Goal: Task Accomplishment & Management: Use online tool/utility

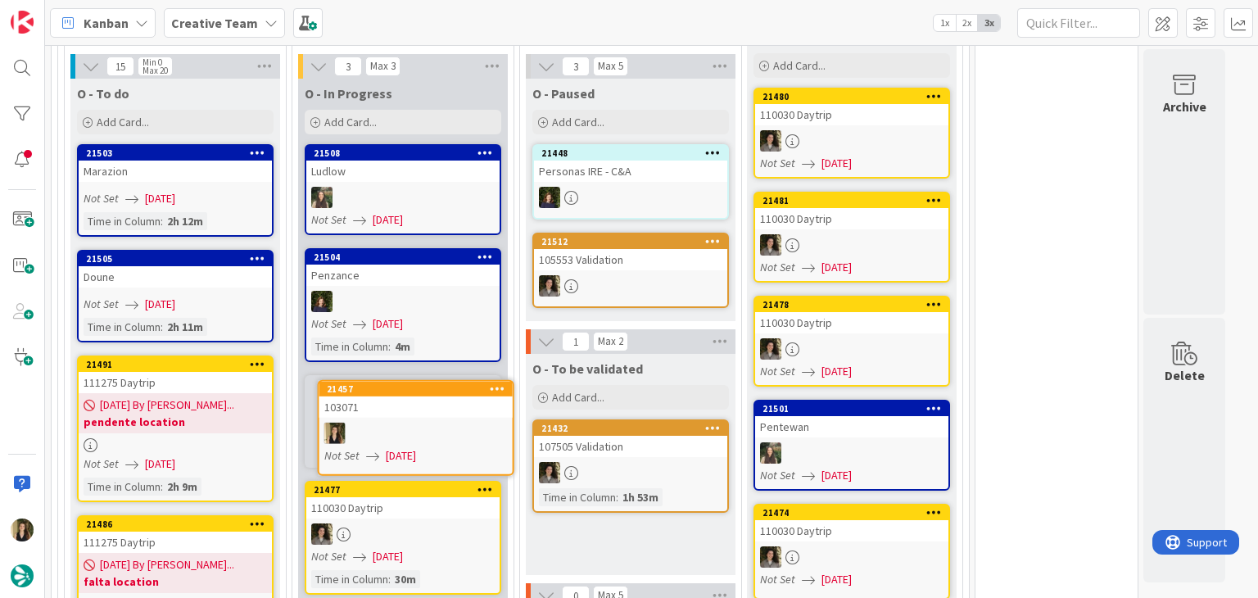
scroll to position [1303, 0]
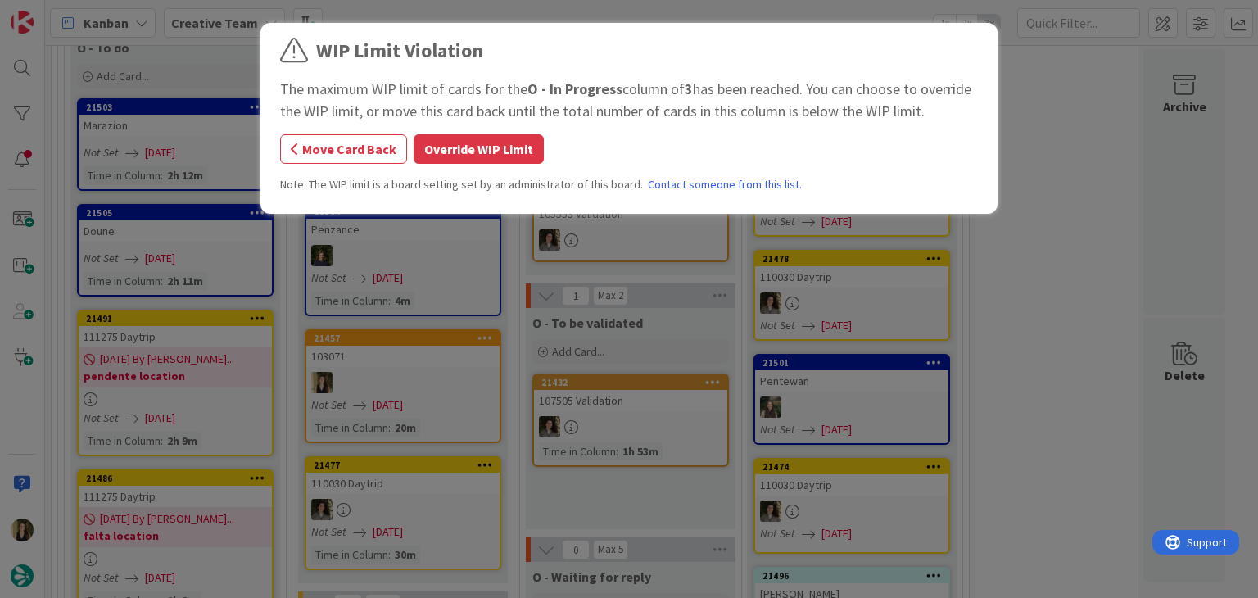
click at [513, 136] on button "Override WIP Limit" at bounding box center [478, 148] width 130 height 29
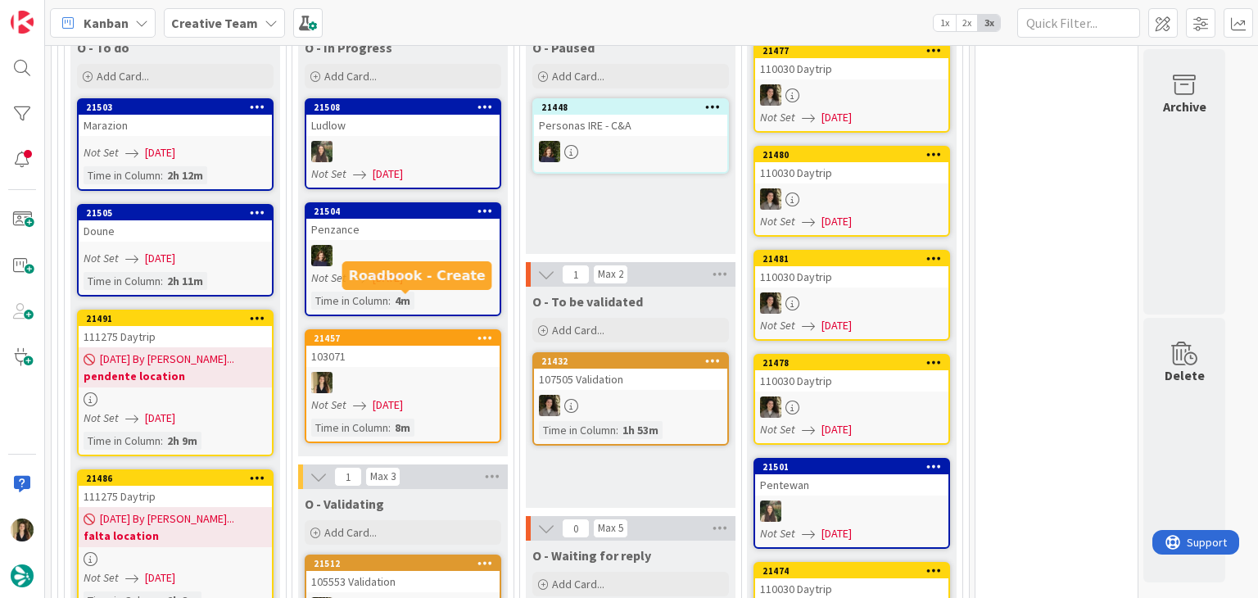
click at [442, 372] on div at bounding box center [402, 382] width 193 height 21
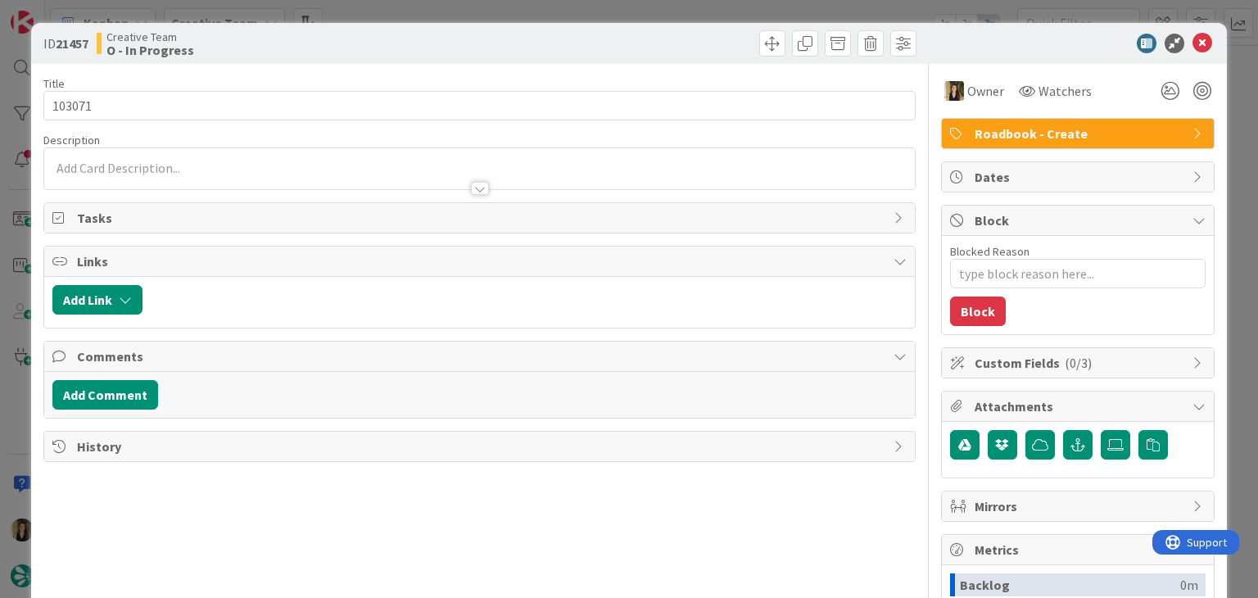
click at [584, 34] on div at bounding box center [700, 43] width 432 height 26
drag, startPoint x: 583, startPoint y: 20, endPoint x: 558, endPoint y: 2, distance: 30.5
click at [583, 20] on div "ID 21457 Creative Team O - In Progress Title 6 / 128 103071 Description Owner W…" at bounding box center [629, 299] width 1258 height 598
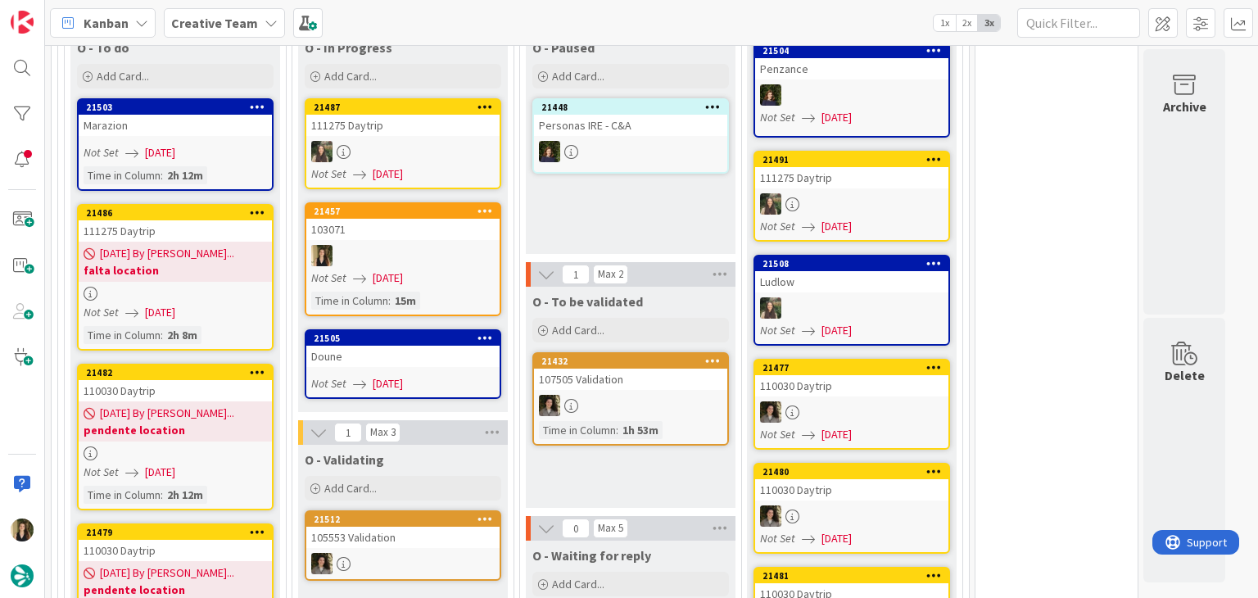
click at [413, 245] on div at bounding box center [402, 255] width 193 height 21
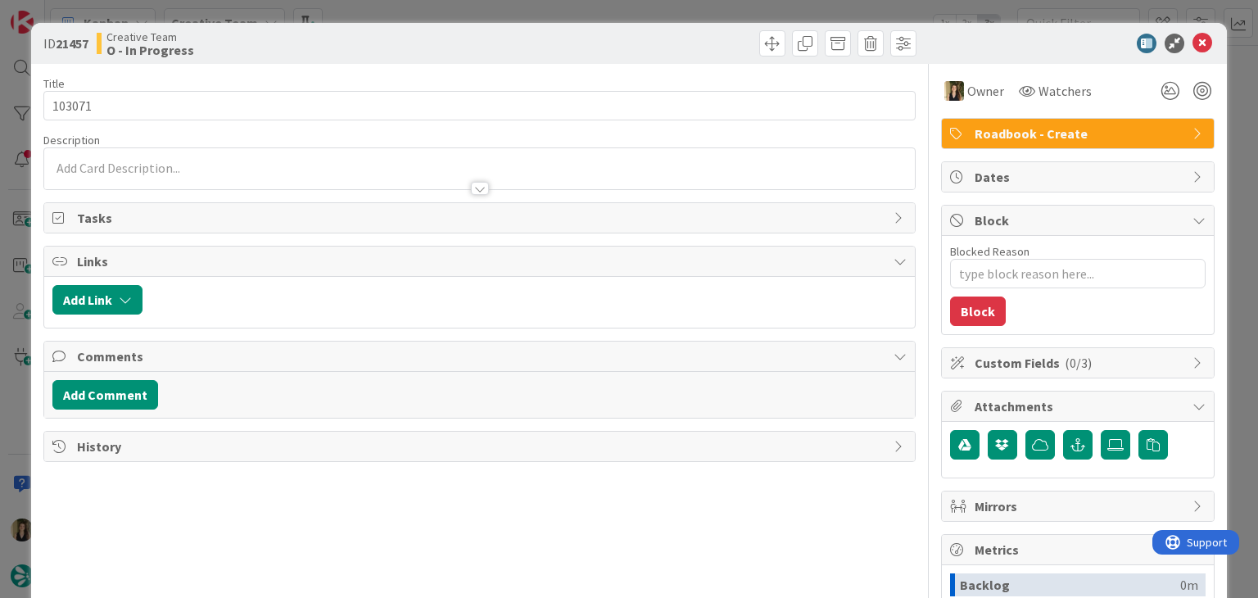
drag, startPoint x: 314, startPoint y: 53, endPoint x: 316, endPoint y: 41, distance: 12.4
click at [314, 51] on div "Creative Team O - In Progress" at bounding box center [286, 43] width 379 height 26
click at [378, 20] on div "ID 21457 Creative Team O - In Progress Title 6 / 128 103071 Description Owner W…" at bounding box center [629, 299] width 1258 height 598
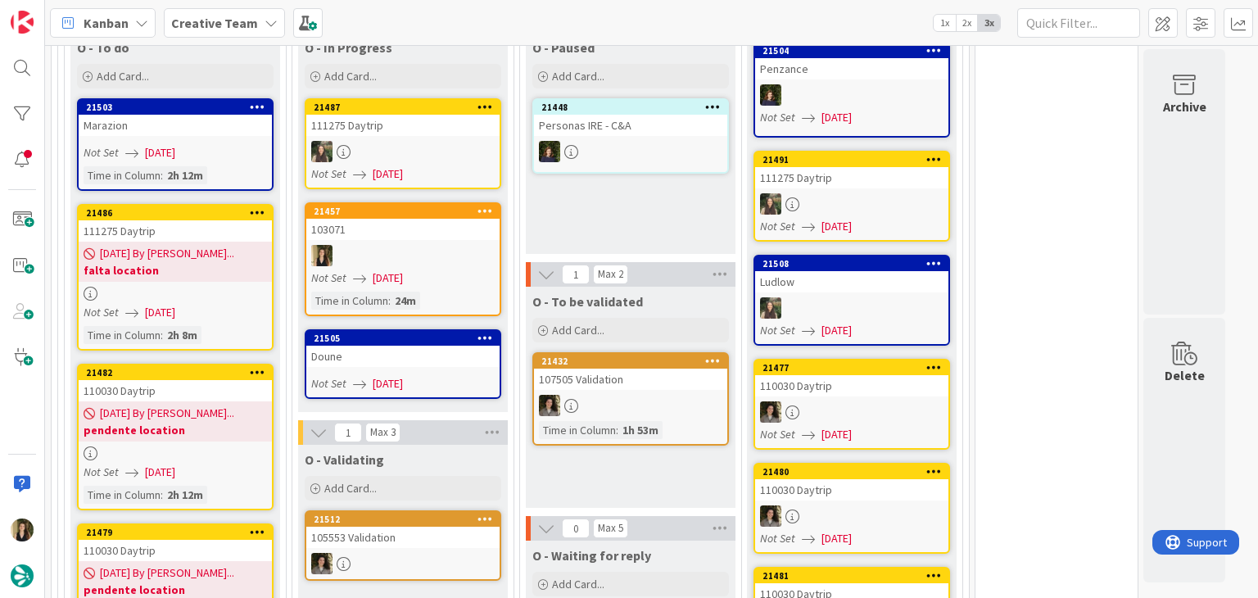
click at [413, 219] on div "103071" at bounding box center [402, 229] width 193 height 21
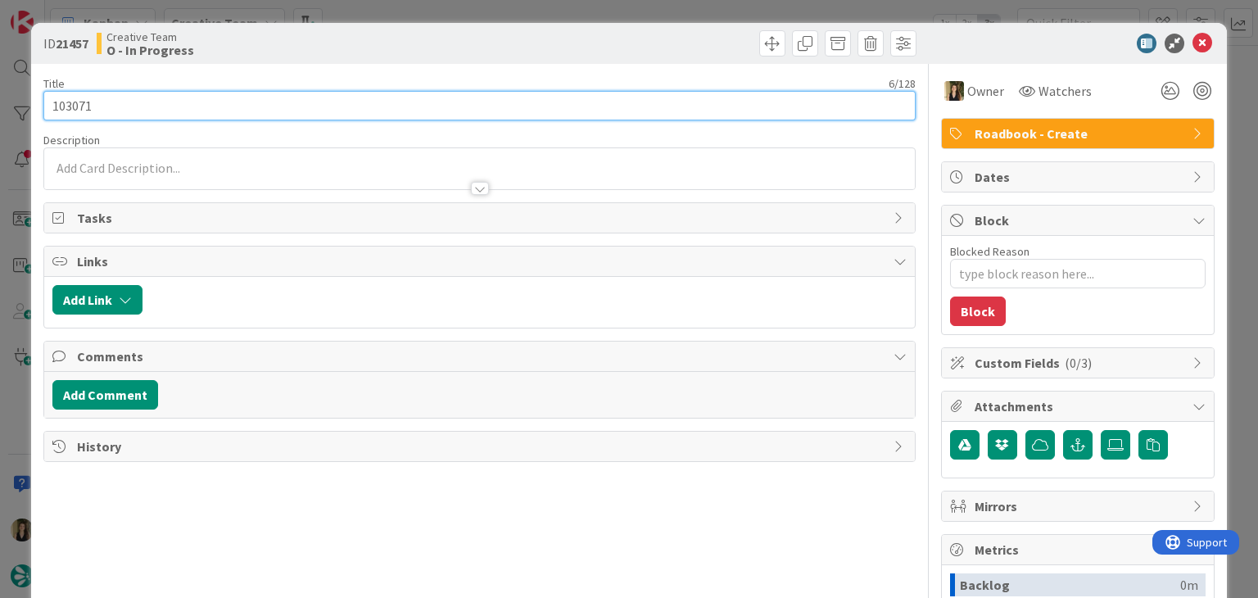
click at [71, 105] on input "103071" at bounding box center [478, 105] width 871 height 29
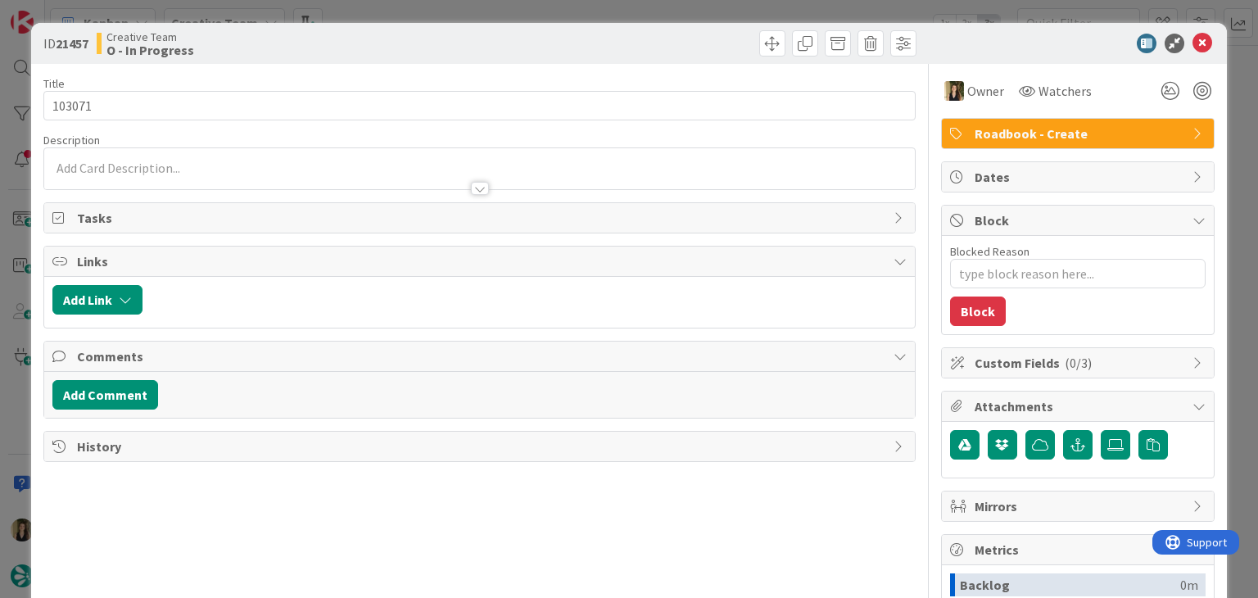
drag, startPoint x: 422, startPoint y: 43, endPoint x: 422, endPoint y: 29, distance: 13.9
click at [422, 43] on div "Creative Team O - In Progress" at bounding box center [286, 43] width 379 height 26
click at [422, 11] on div "ID 21457 Creative Team O - In Progress Title 6 / 128 103071 Description Owner W…" at bounding box center [629, 299] width 1258 height 598
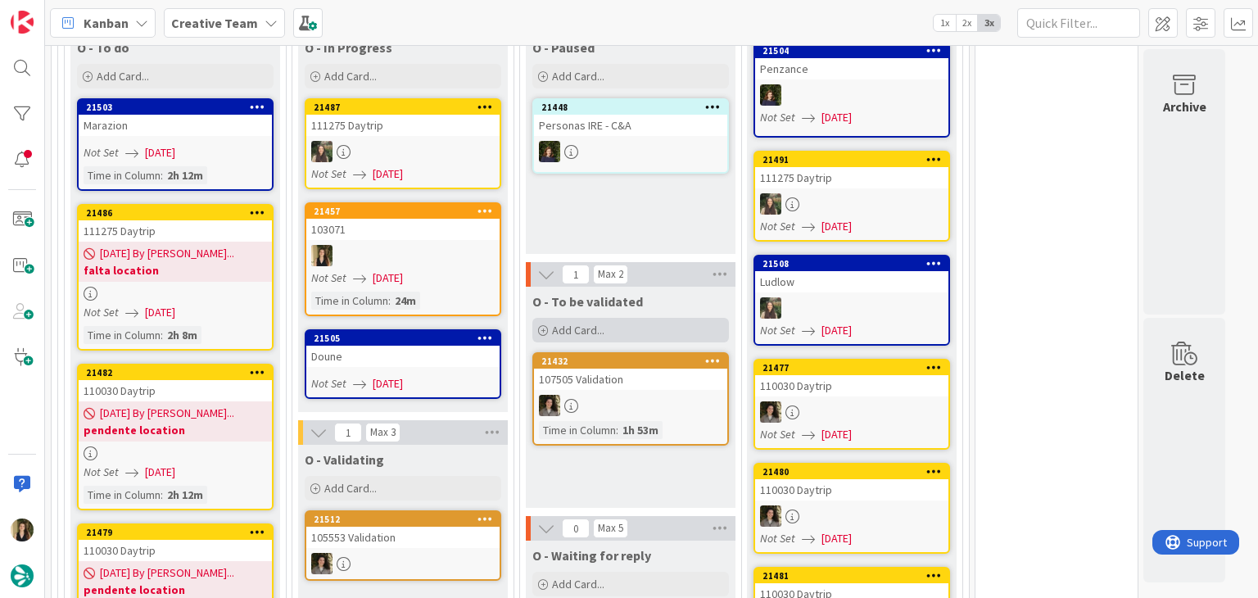
click at [648, 318] on div "Add Card..." at bounding box center [630, 330] width 196 height 25
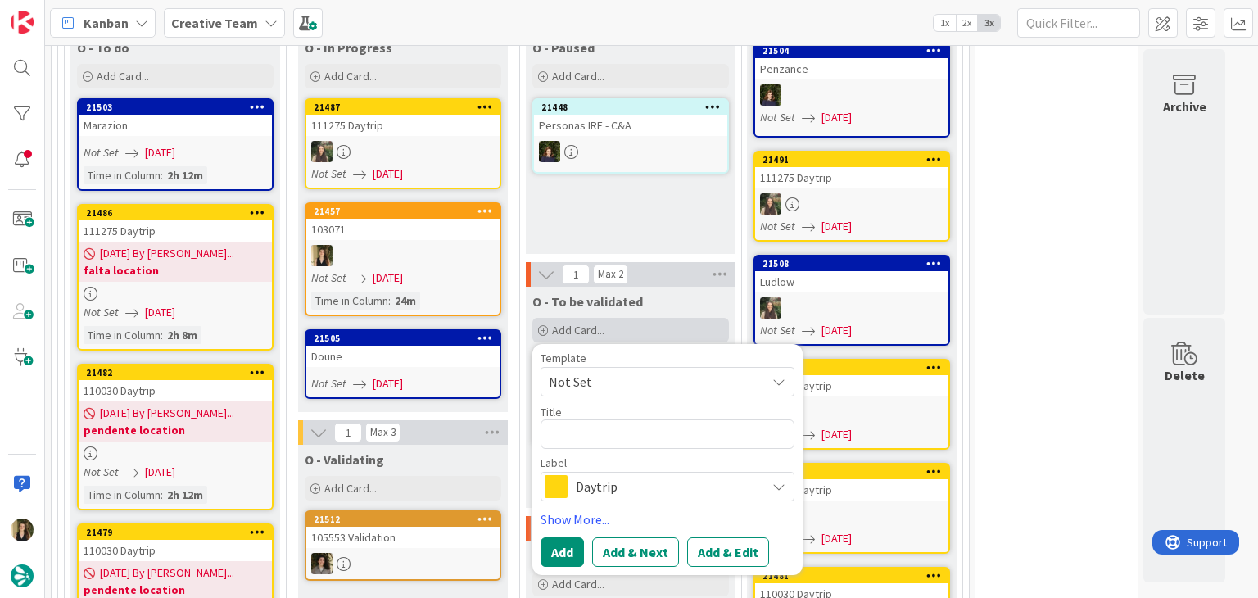
type textarea "x"
type textarea "103071"
type textarea "x"
type textarea "103071"
type textarea "x"
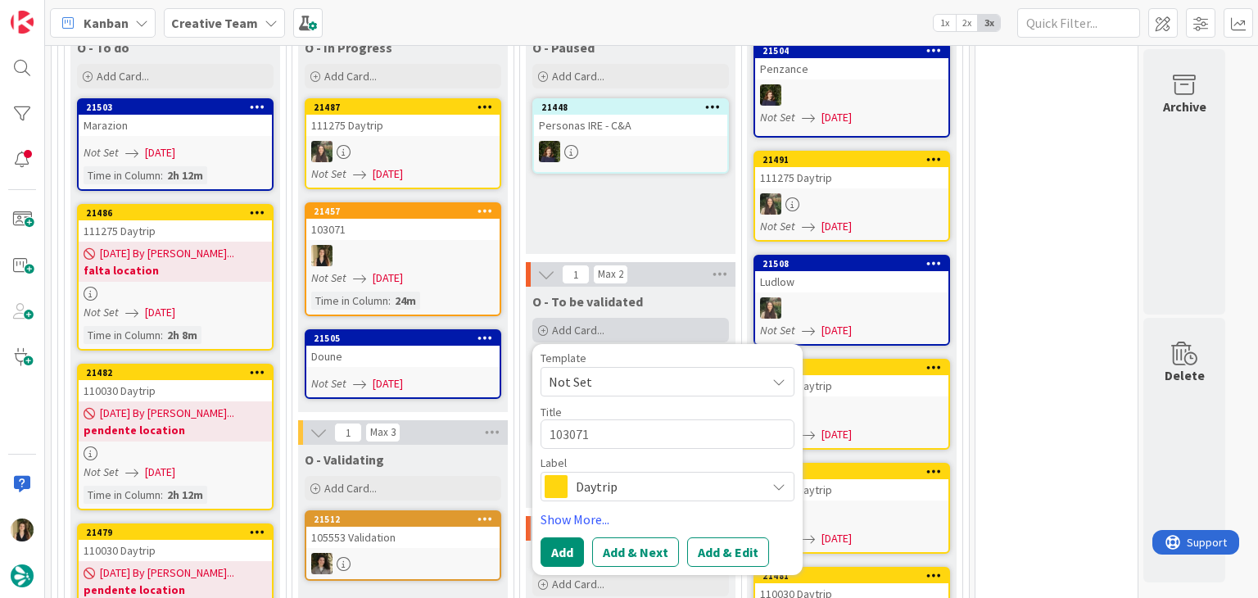
type textarea "103071 V"
type textarea "x"
type textarea "103071 Va"
type textarea "x"
type textarea "103071 Val"
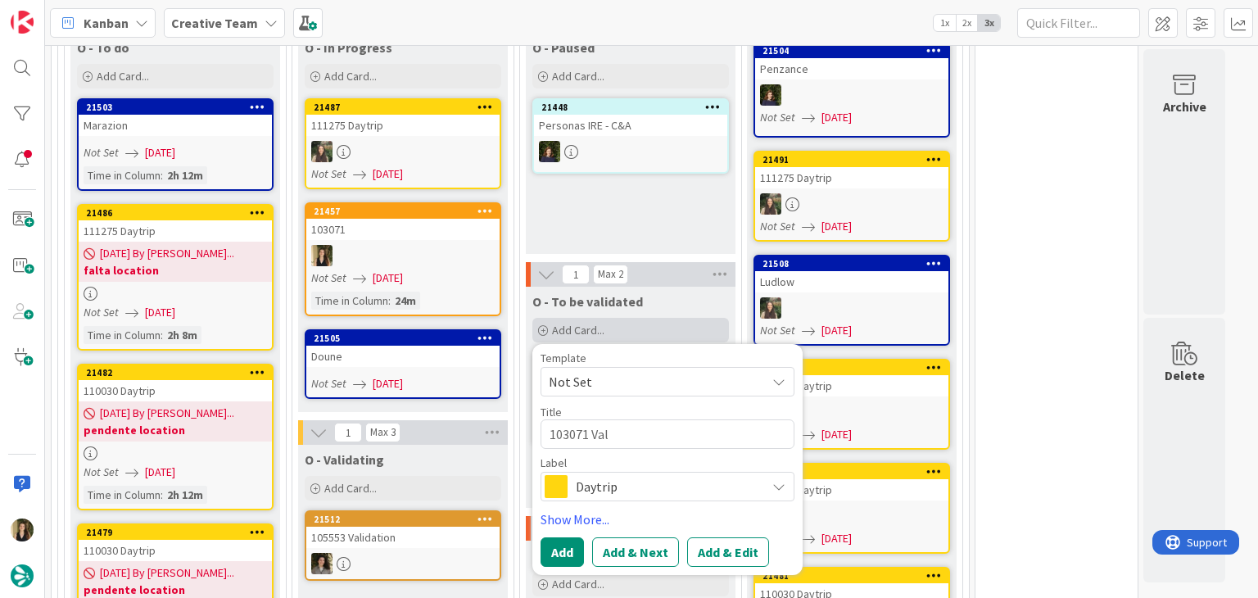
type textarea "x"
type textarea "103071 Vali"
type textarea "x"
type textarea "103071 Valid"
type textarea "x"
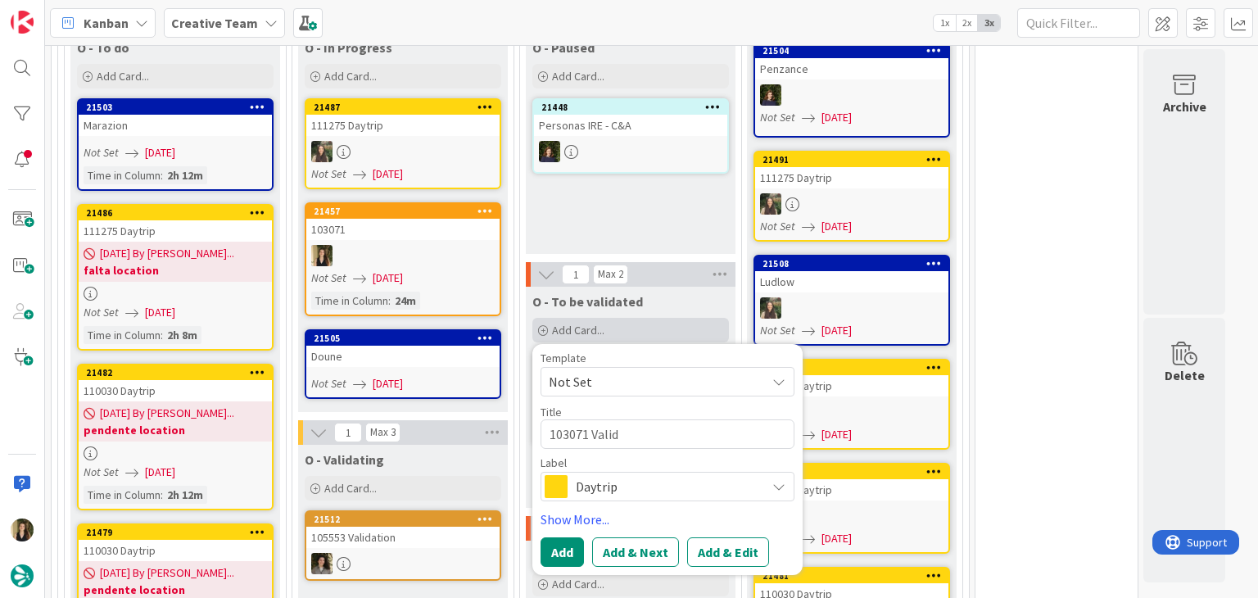
type textarea "103071 Valida"
type textarea "x"
type textarea "103071 Validat"
type textarea "x"
type textarea "103071 Validati"
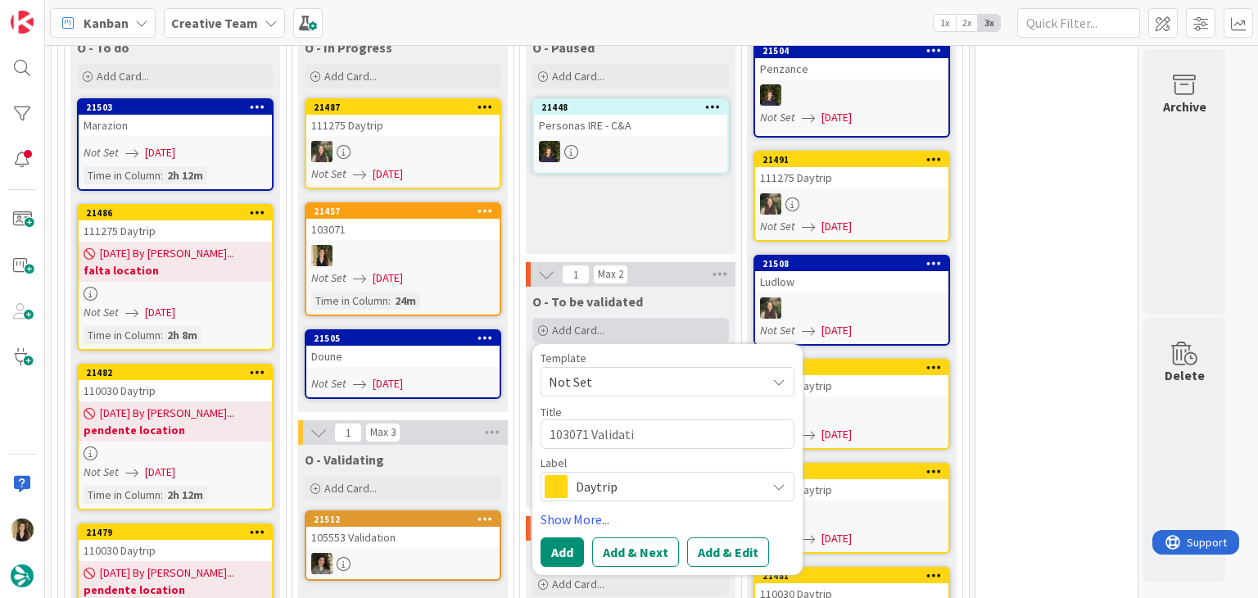
type textarea "x"
type textarea "103071 Validatio"
type textarea "x"
type textarea "103071 Validation"
click at [687, 475] on span "Daytrip" at bounding box center [667, 486] width 182 height 23
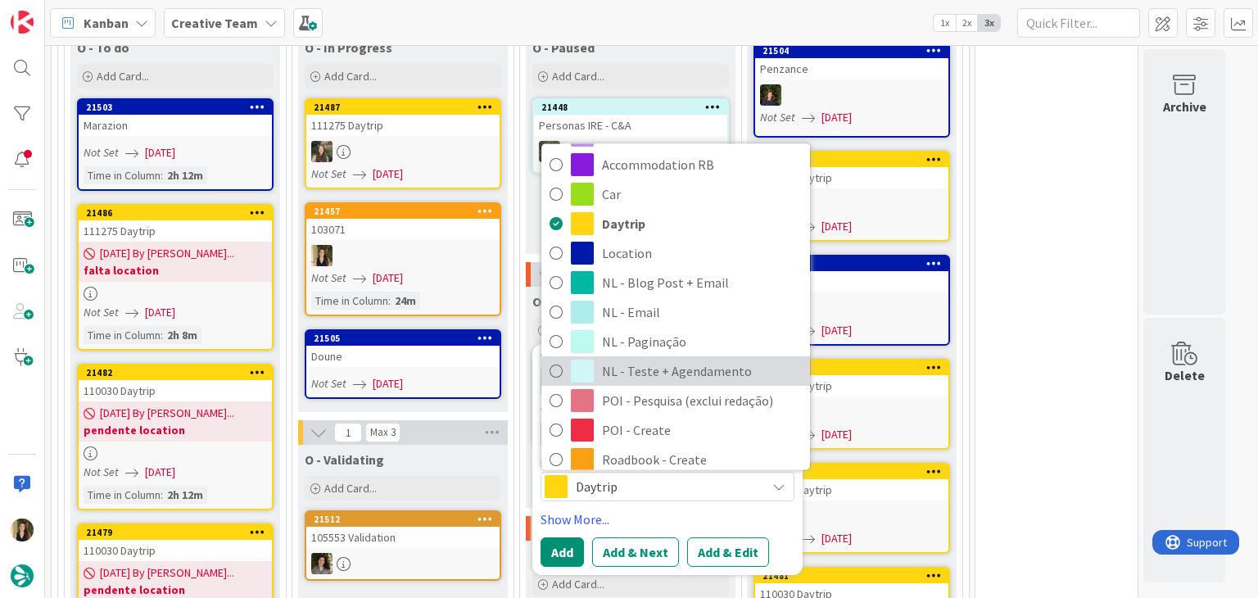
scroll to position [82, 0]
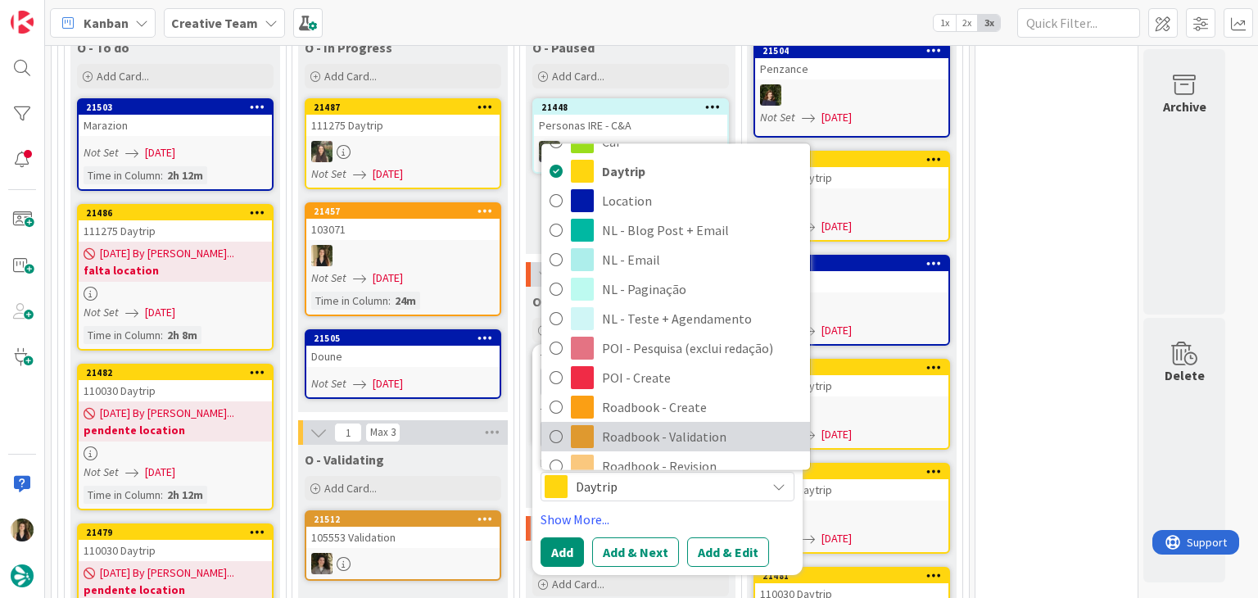
drag, startPoint x: 678, startPoint y: 391, endPoint x: 665, endPoint y: 405, distance: 19.1
click at [678, 425] on span "Roadbook - Validation" at bounding box center [702, 437] width 200 height 25
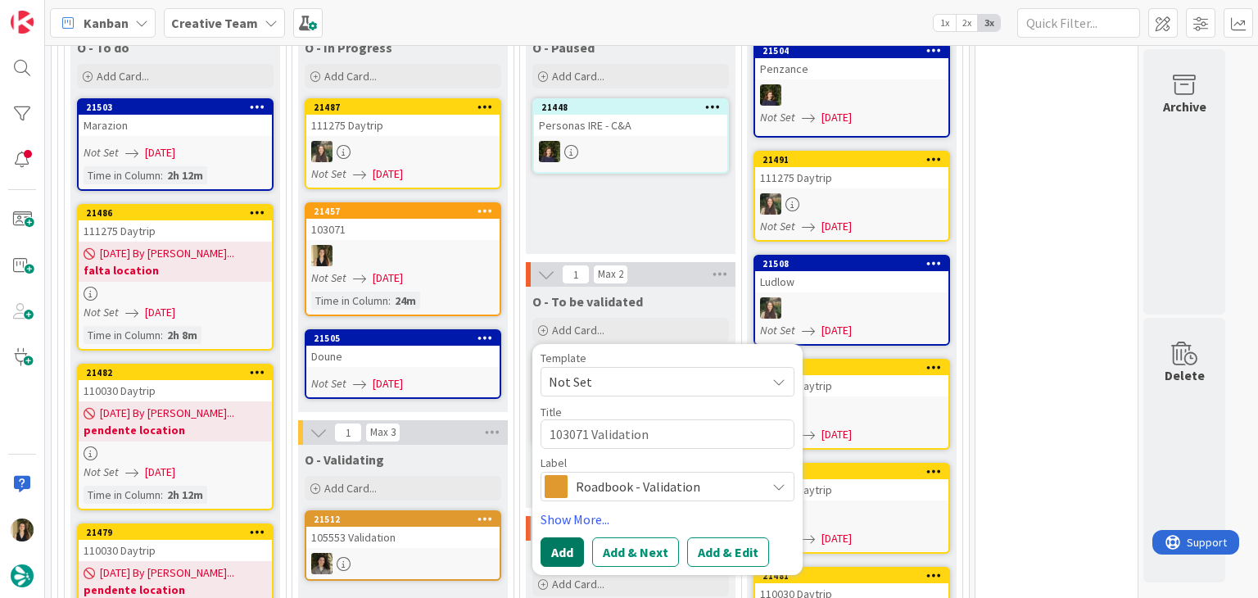
click at [560, 537] on button "Add" at bounding box center [561, 551] width 43 height 29
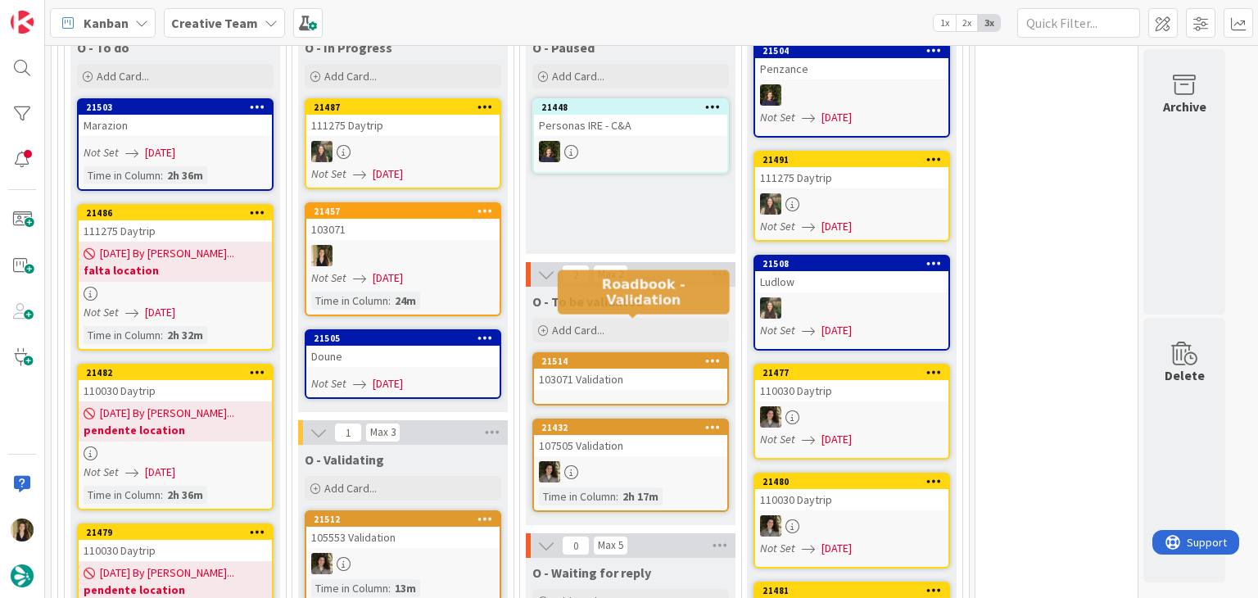
click at [586, 355] on div "21514" at bounding box center [634, 360] width 186 height 11
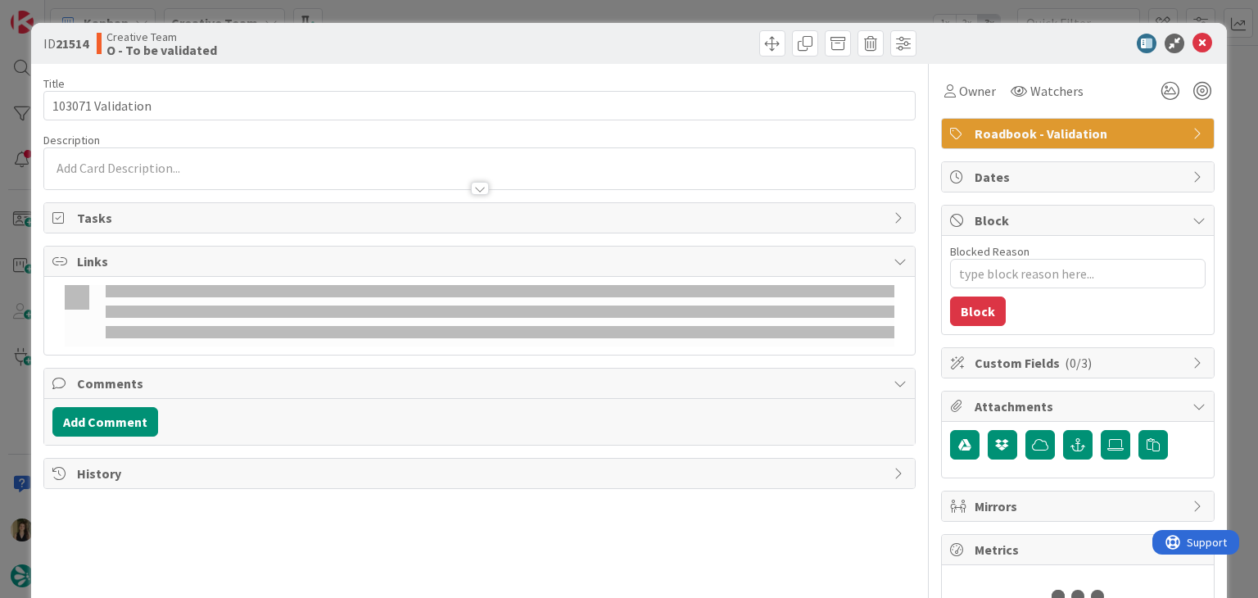
type textarea "x"
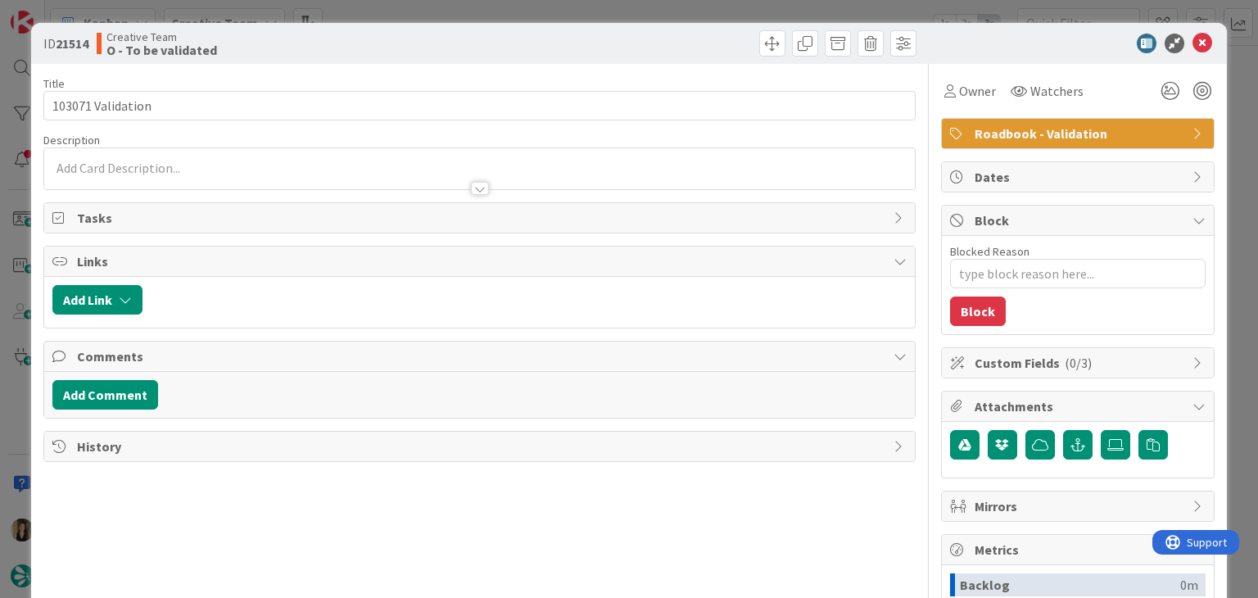
click at [350, 159] on p at bounding box center [478, 168] width 853 height 19
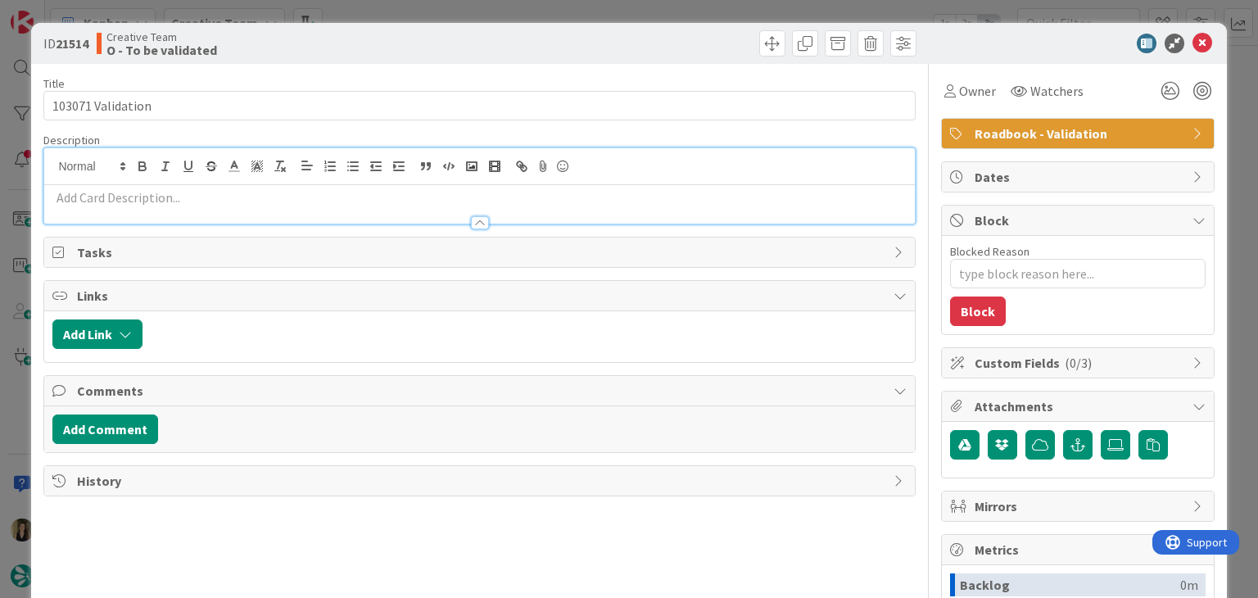
click at [345, 195] on p at bounding box center [478, 197] width 853 height 19
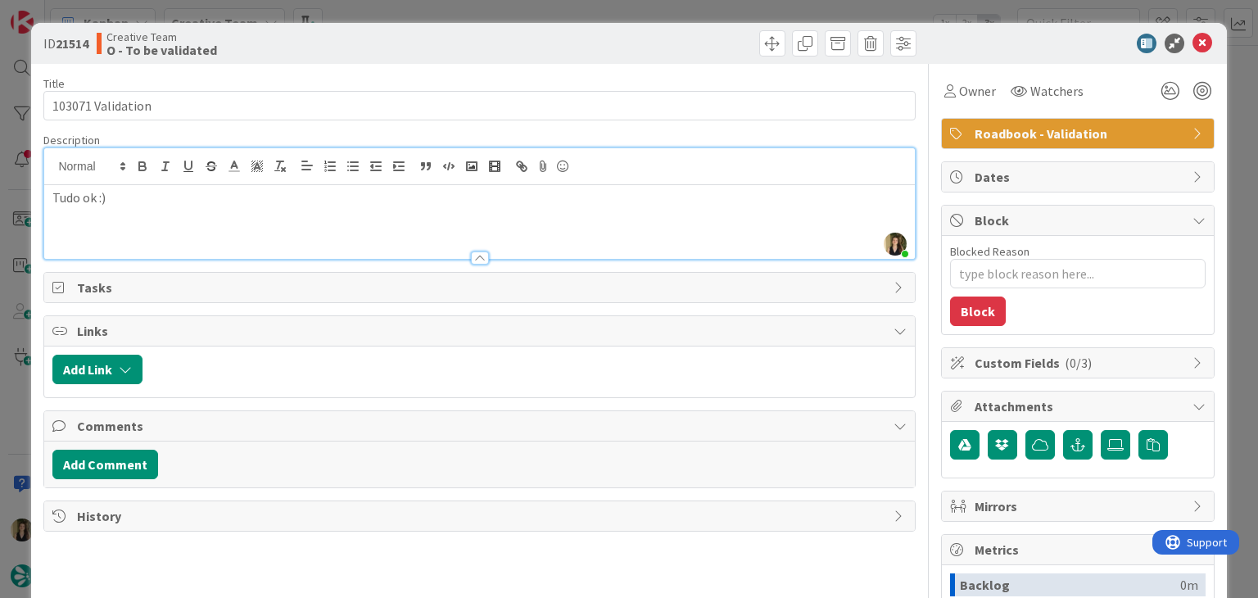
drag, startPoint x: 413, startPoint y: 49, endPoint x: 424, endPoint y: 18, distance: 33.2
click at [413, 47] on div "Creative Team O - To be validated" at bounding box center [286, 43] width 379 height 26
click at [424, 15] on div "ID 21514 Creative Team O - To be validated Title 17 / 128 103071 Validation Des…" at bounding box center [629, 299] width 1258 height 598
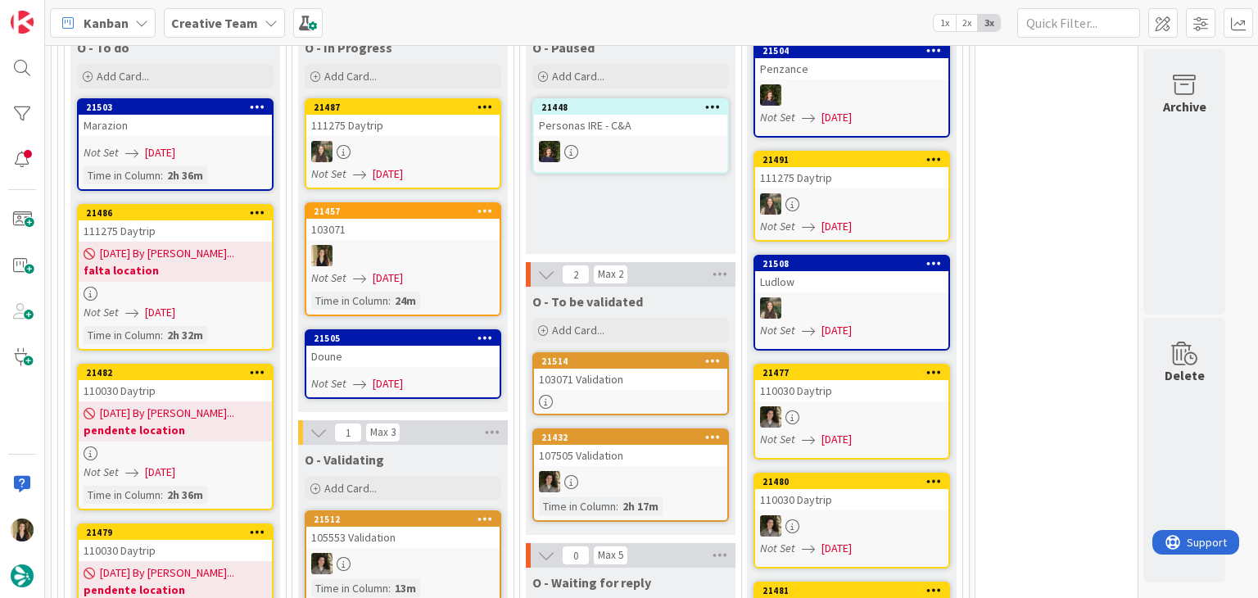
click at [592, 177] on div "O - Paused Add Card... 21448 Personas IRE - C&A" at bounding box center [631, 143] width 210 height 221
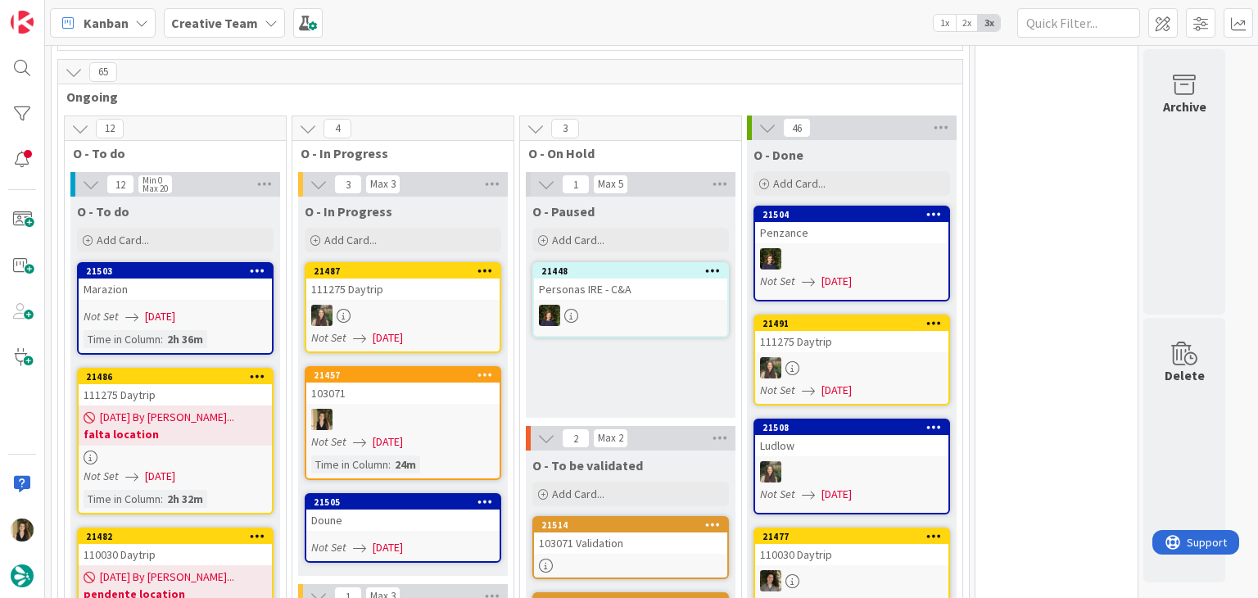
click at [619, 328] on div "O - Paused Add Card... 21448 Personas IRE - C&A" at bounding box center [631, 306] width 210 height 221
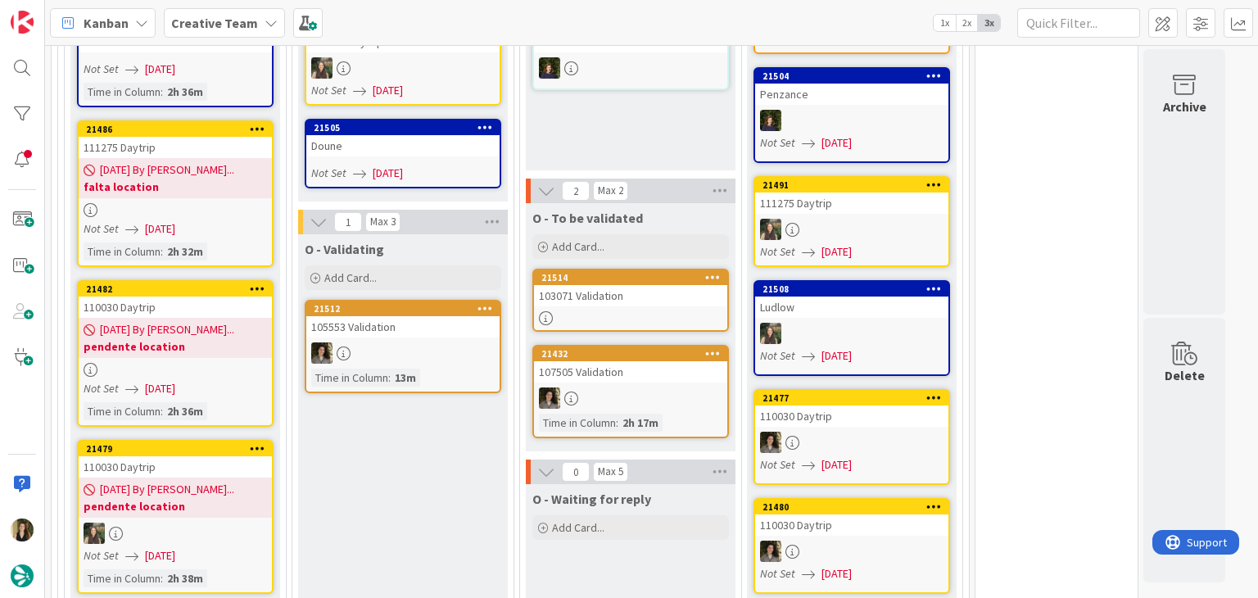
scroll to position [1402, 0]
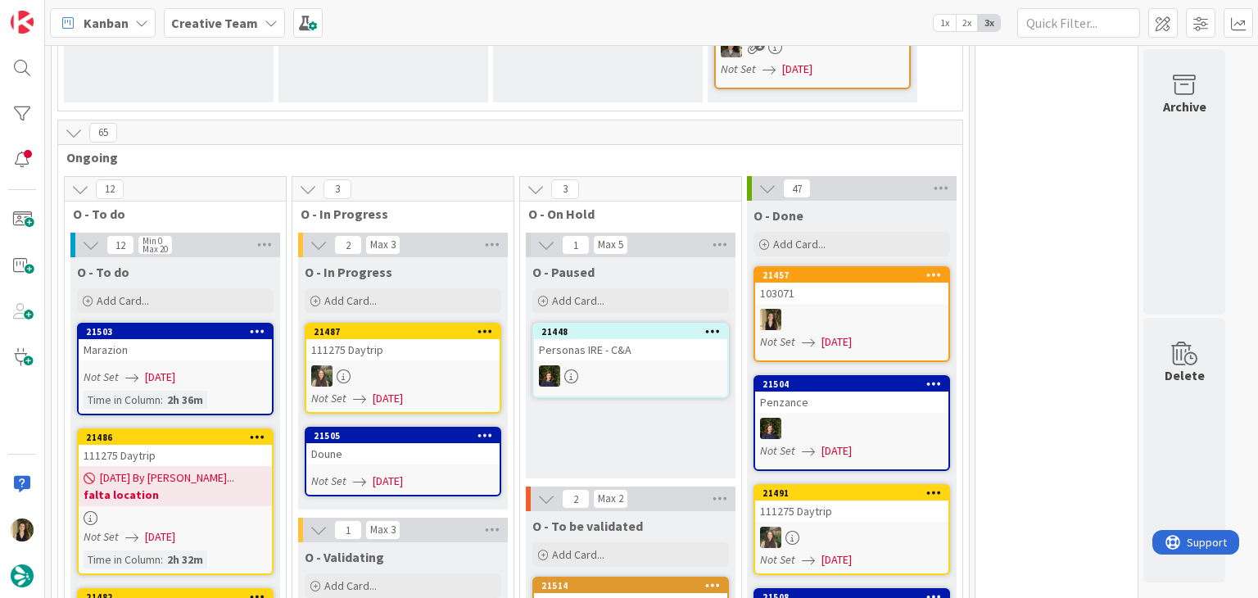
scroll to position [1074, 0]
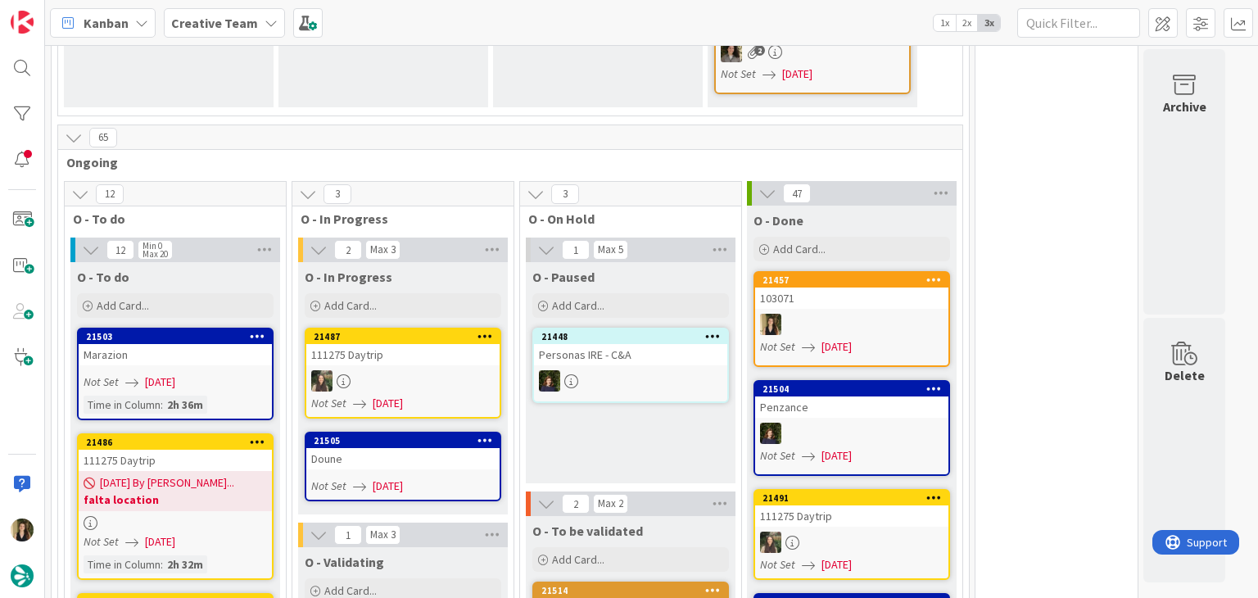
click at [603, 405] on div "O - Paused Add Card... 21448 Personas IRE - C&A" at bounding box center [631, 372] width 210 height 221
drag, startPoint x: 630, startPoint y: 387, endPoint x: 734, endPoint y: 368, distance: 106.6
click at [634, 387] on div "O - Paused Add Card... 21448 Personas IRE - C&A" at bounding box center [631, 372] width 210 height 221
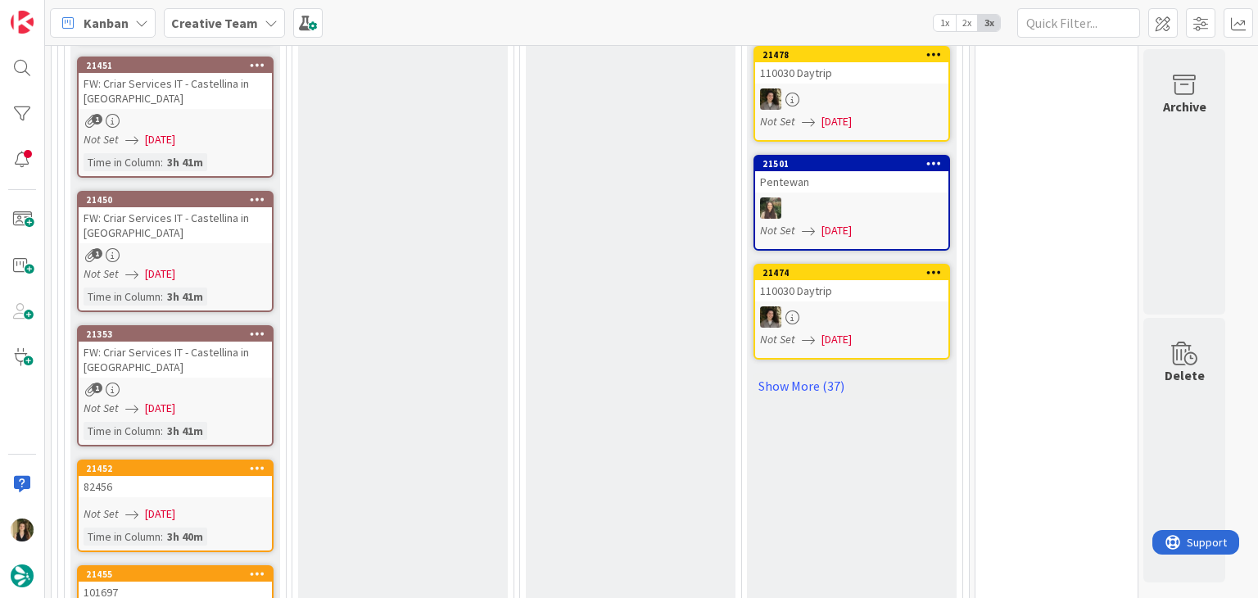
click at [410, 368] on div "O - Validating Add Card... 21512 105553 Validation Time in [GEOGRAPHIC_DATA] : …" at bounding box center [403, 248] width 210 height 1368
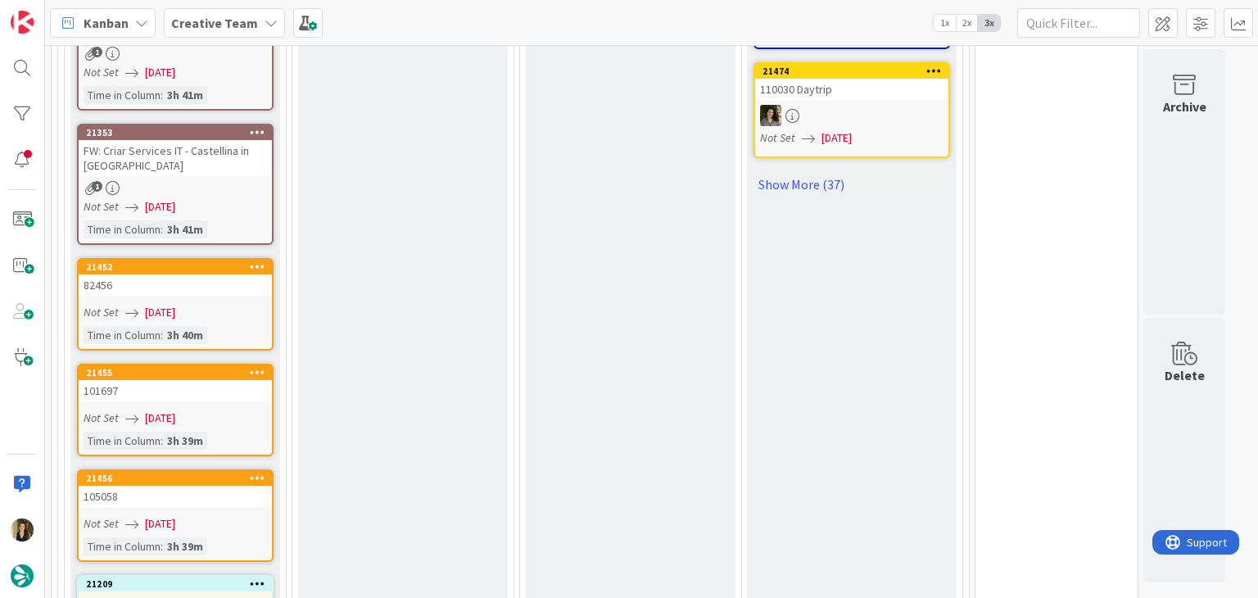
scroll to position [2302, 0]
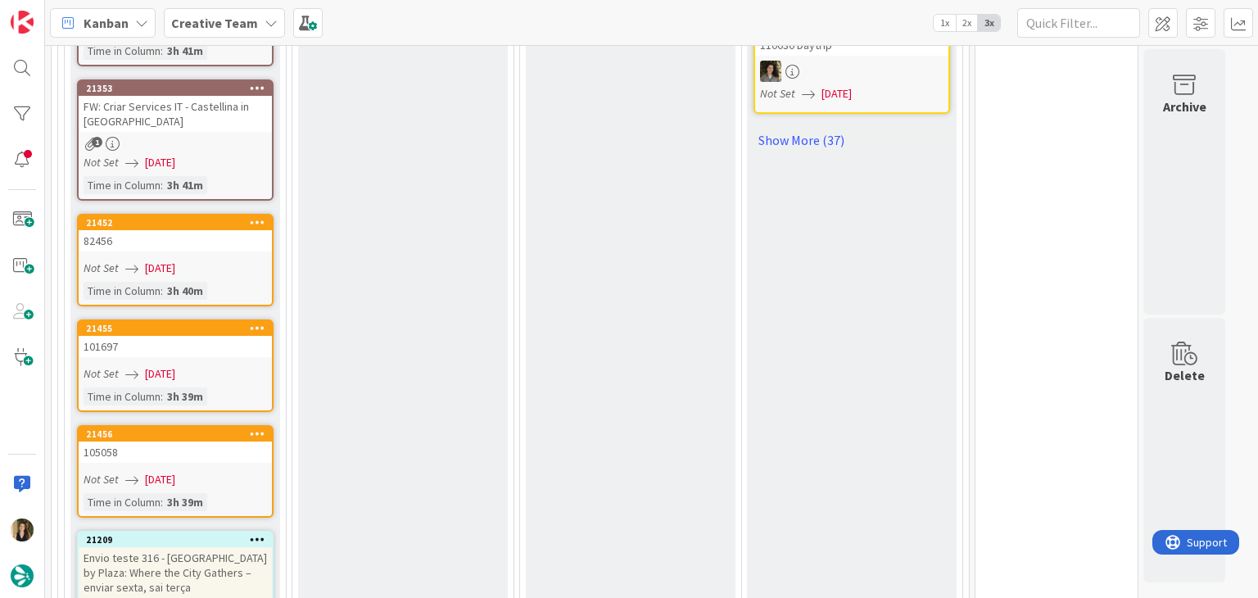
click at [220, 471] on div "Not Set [DATE]" at bounding box center [178, 479] width 188 height 17
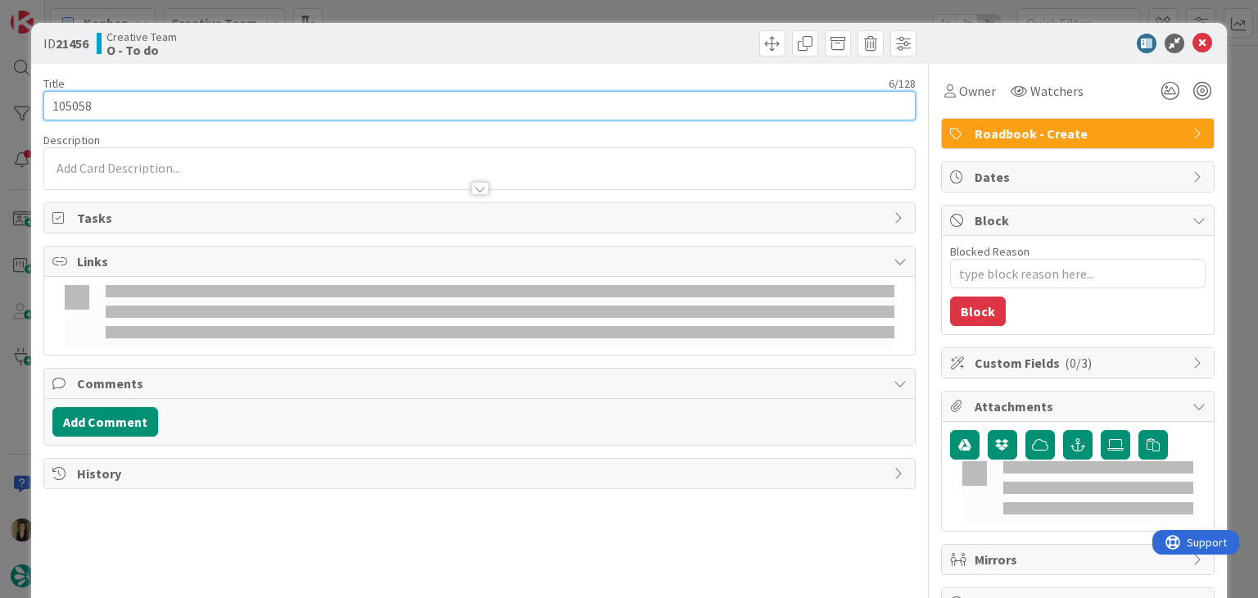
click at [72, 107] on input "105058" at bounding box center [478, 105] width 871 height 29
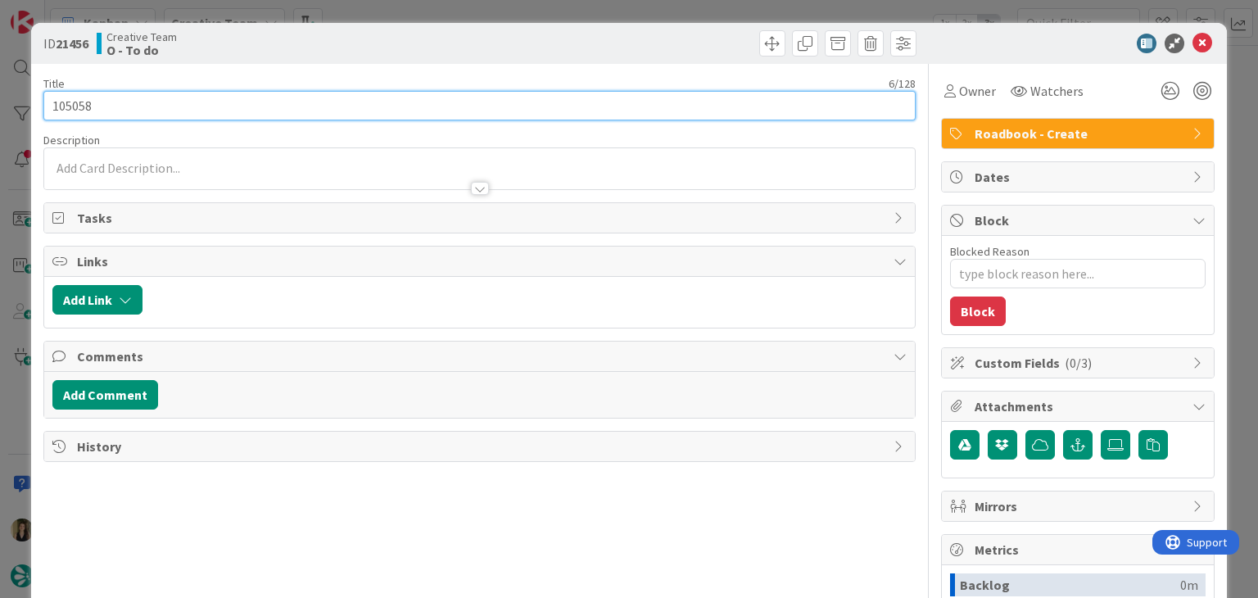
click at [72, 107] on input "105058" at bounding box center [478, 105] width 871 height 29
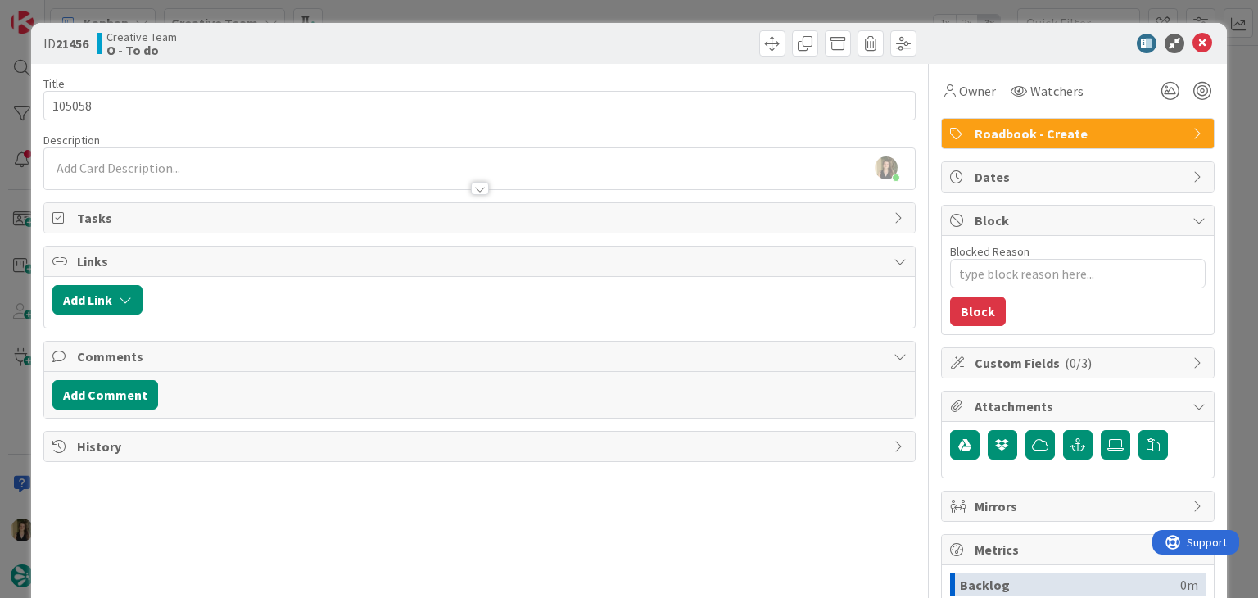
drag, startPoint x: 433, startPoint y: 36, endPoint x: 429, endPoint y: 2, distance: 33.8
click at [430, 28] on div "ID 21456 Creative Team O - To do" at bounding box center [628, 43] width 1194 height 41
click at [439, 4] on div "ID 21456 Creative Team O - To do Title 6 / 128 105058 Description [PERSON_NAME]…" at bounding box center [629, 299] width 1258 height 598
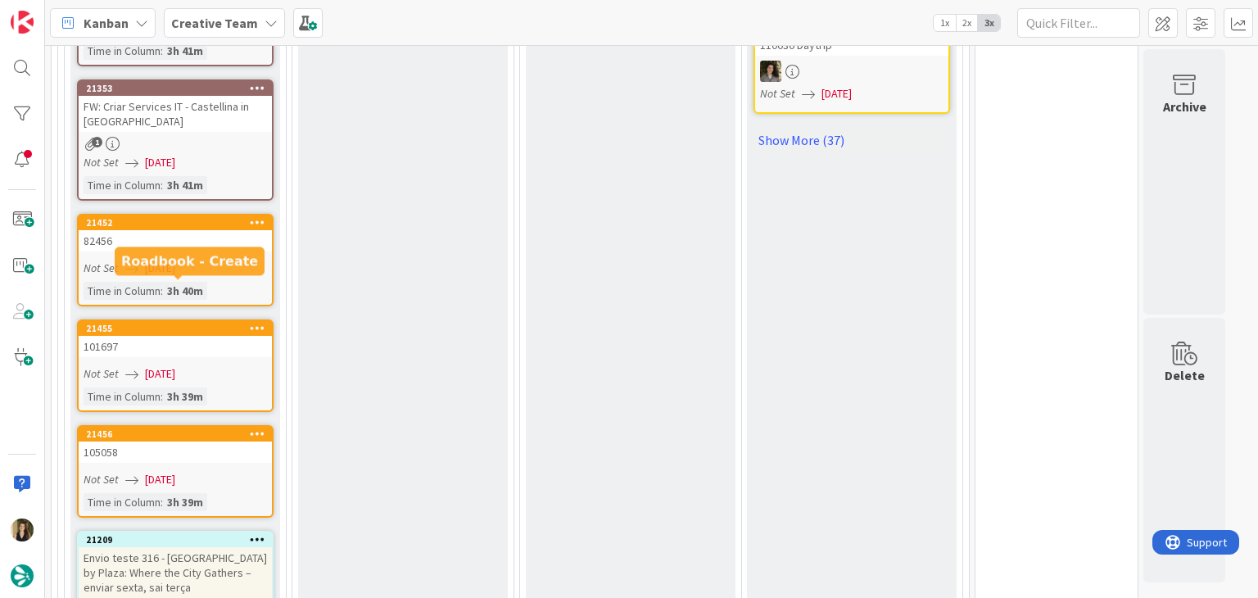
click at [239, 336] on div "101697" at bounding box center [175, 346] width 193 height 21
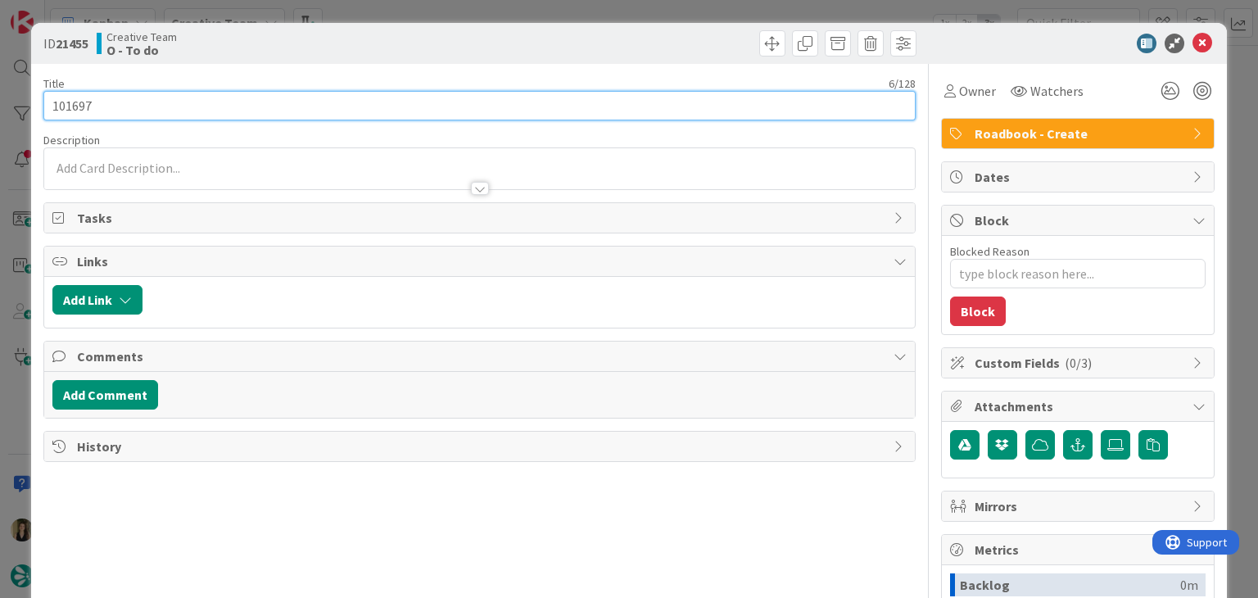
click at [75, 103] on input "101697" at bounding box center [478, 105] width 871 height 29
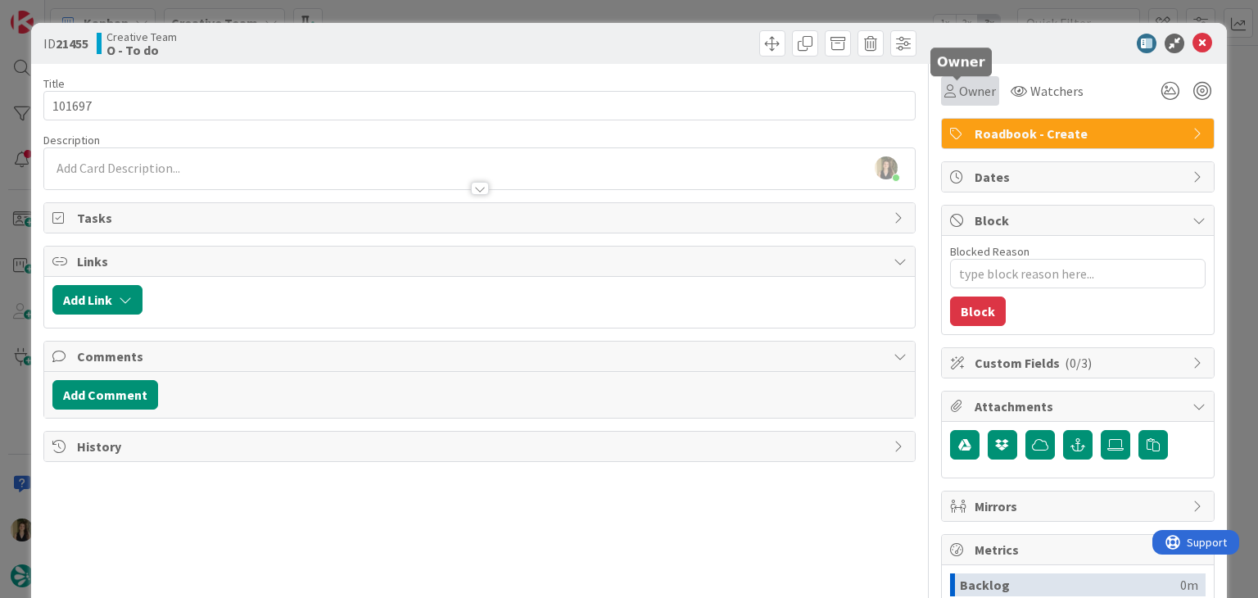
drag, startPoint x: 973, startPoint y: 86, endPoint x: 978, endPoint y: 102, distance: 17.1
click at [973, 86] on span "Owner" at bounding box center [977, 91] width 37 height 20
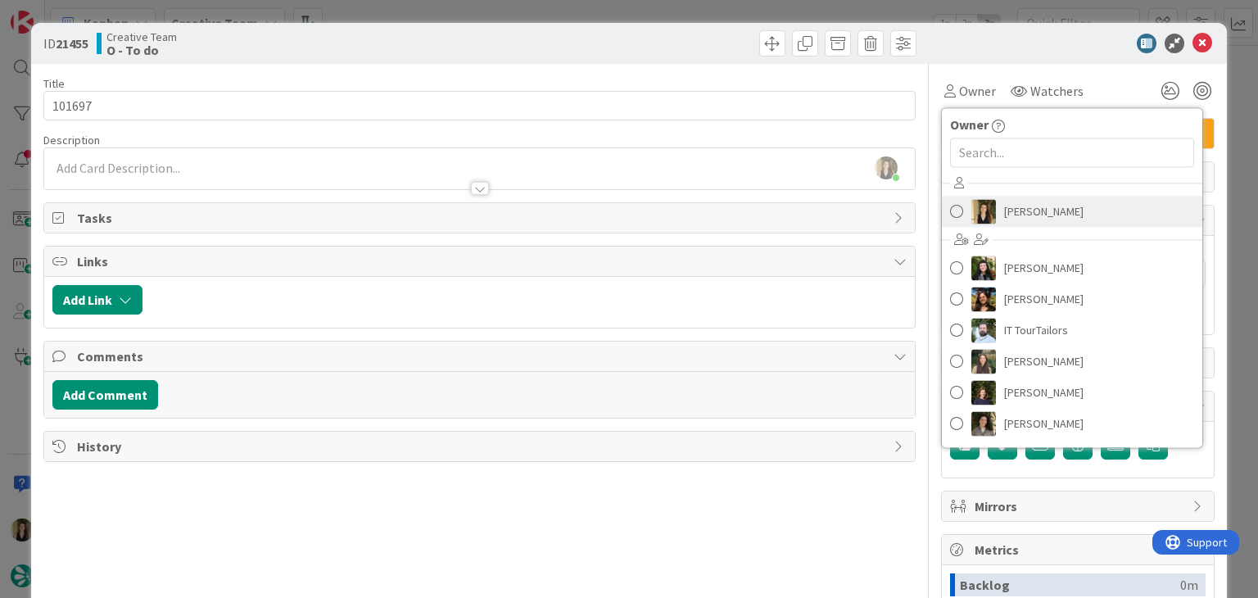
click at [1020, 199] on span "[PERSON_NAME]" at bounding box center [1043, 211] width 79 height 25
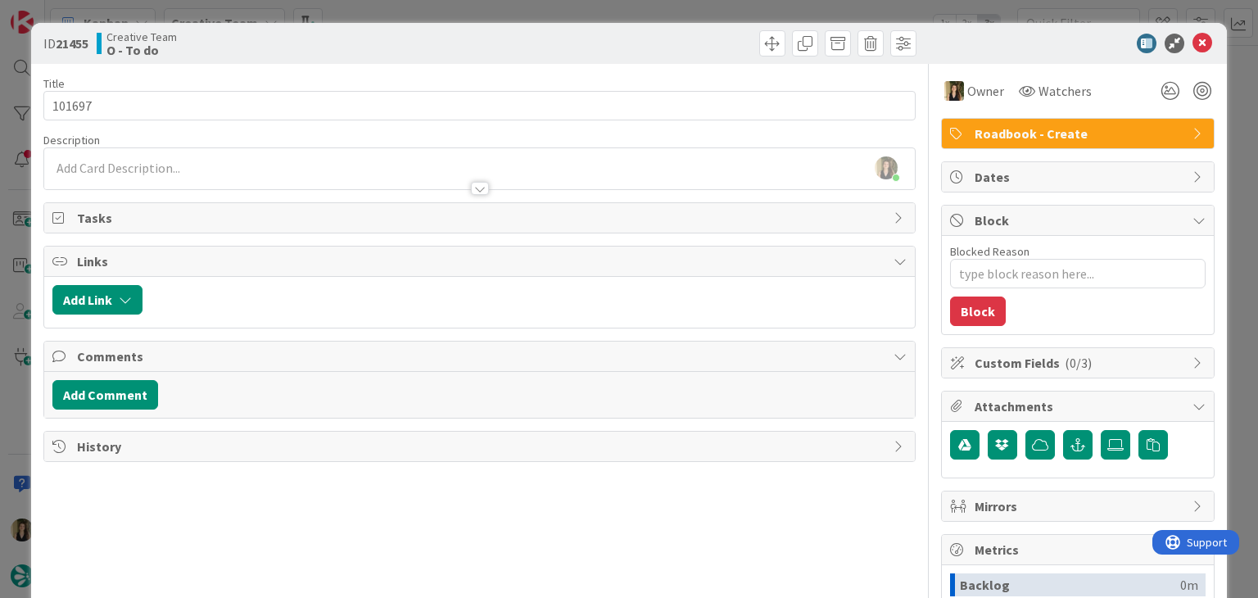
type textarea "x"
drag, startPoint x: 707, startPoint y: 58, endPoint x: 694, endPoint y: 37, distance: 24.6
click at [703, 56] on div "ID 21455 Creative Team O - To do" at bounding box center [628, 43] width 1194 height 41
click at [689, 14] on div "ID 21455 Creative Team O - To do Title 6 / 128 101697 Description [PERSON_NAME]…" at bounding box center [629, 299] width 1258 height 598
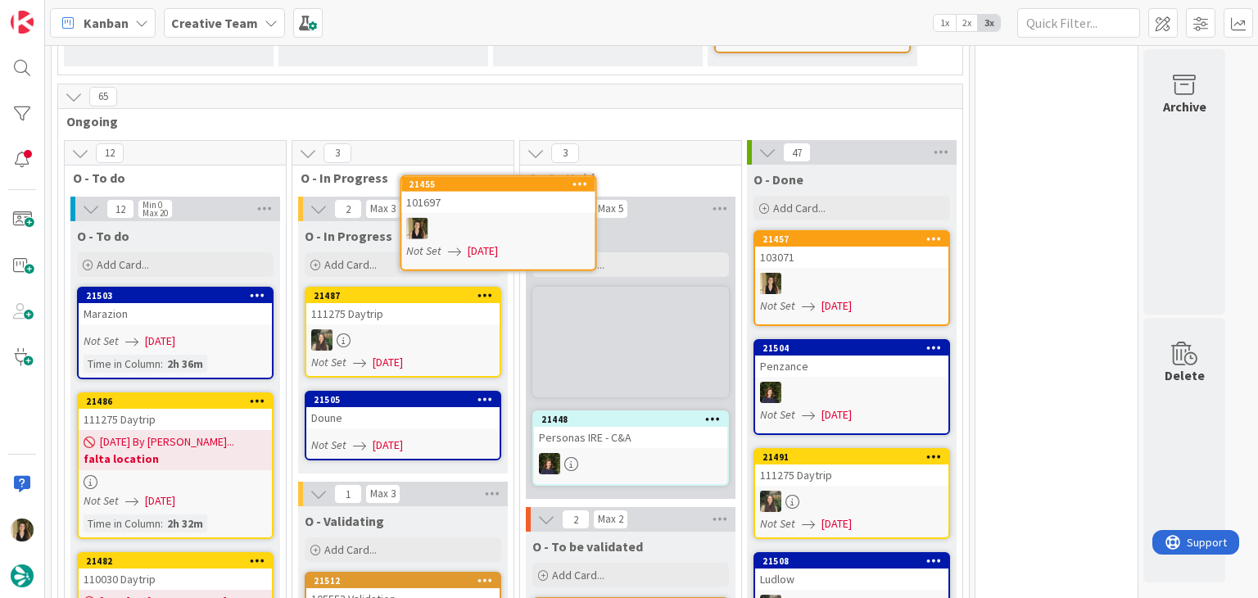
scroll to position [1058, 0]
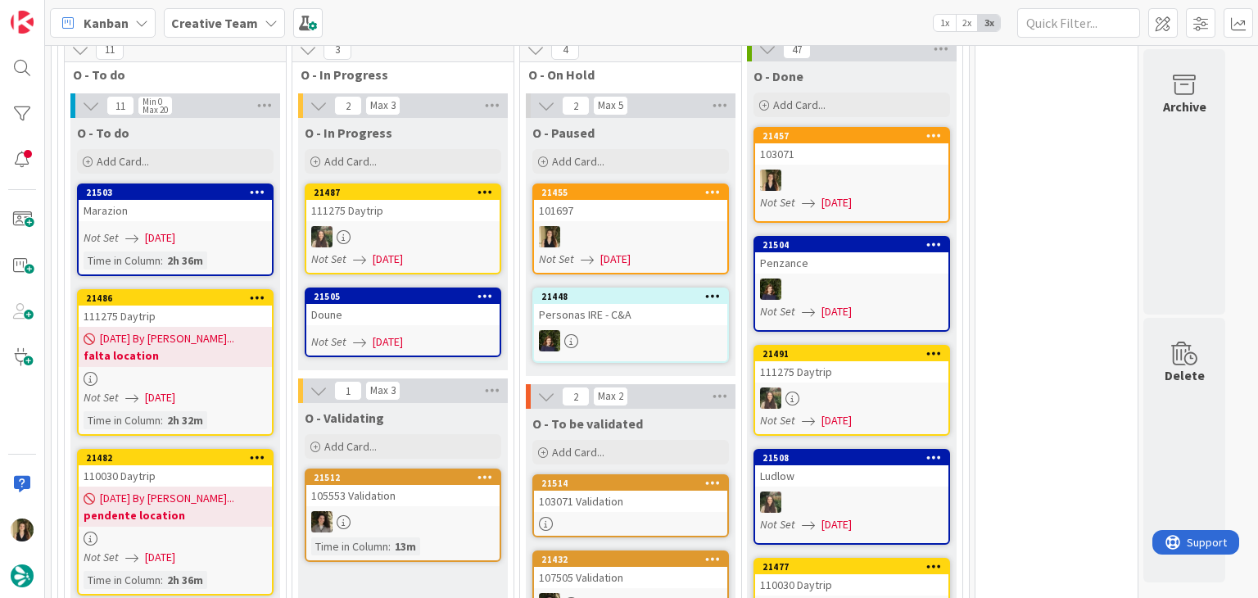
scroll to position [1222, 0]
